Goal: Task Accomplishment & Management: Manage account settings

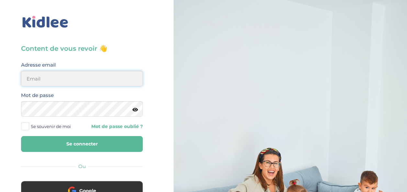
click at [53, 84] on input "email" at bounding box center [82, 79] width 122 height 16
type input "yigitilyasoglu@gmail.com"
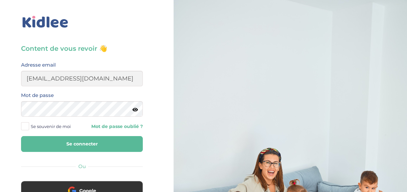
click at [73, 141] on button "Se connecter" at bounding box center [82, 144] width 122 height 16
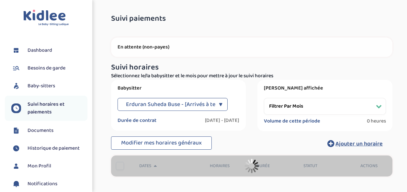
select select "[DATE]"
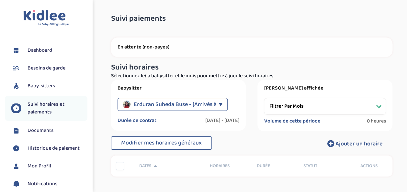
click at [170, 104] on span "Erduran Suheda Buse - [Arrivés à terme]" at bounding box center [184, 104] width 101 height 13
